Goal: Find specific page/section

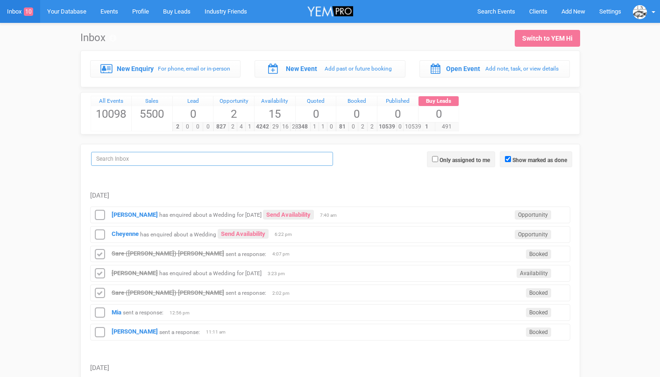
click at [137, 158] on input "search" at bounding box center [212, 159] width 242 height 14
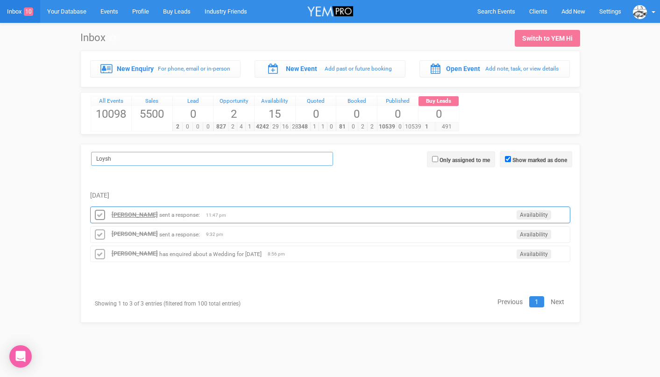
type input "Loysh"
click at [119, 214] on strong "[PERSON_NAME]" at bounding box center [135, 214] width 46 height 7
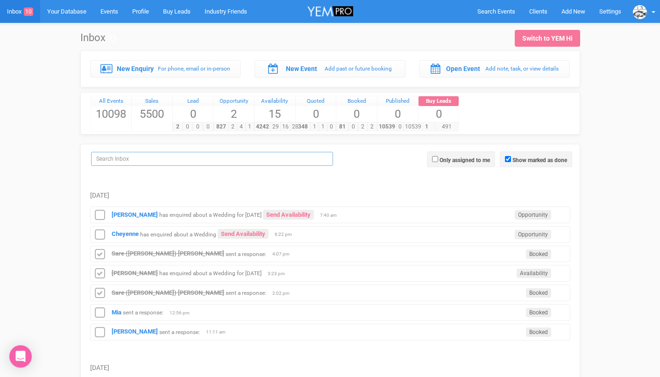
click at [174, 158] on input "search" at bounding box center [212, 159] width 242 height 14
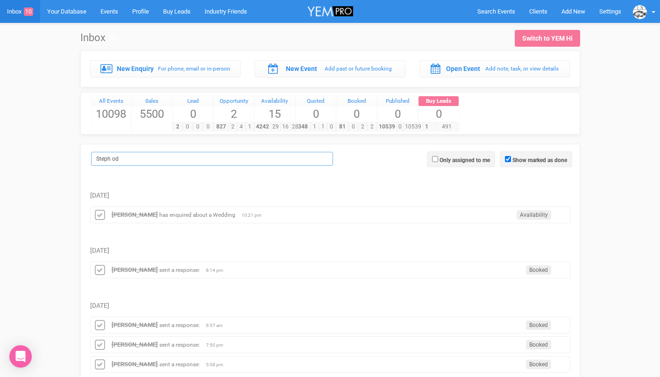
click at [128, 160] on input "Steph od" at bounding box center [212, 159] width 242 height 14
type input "Steph od"
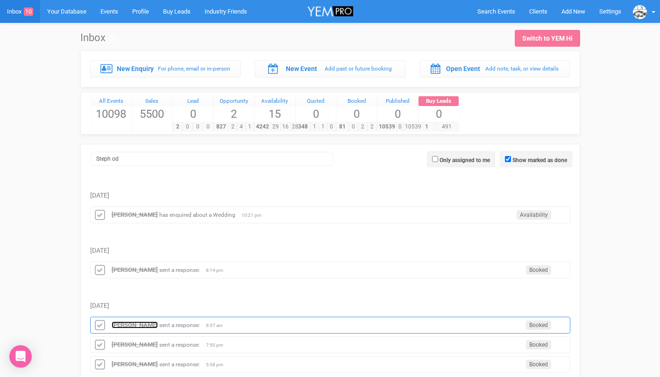
click at [126, 323] on strong "Steph O'Dea" at bounding box center [135, 324] width 46 height 7
